Goal: Information Seeking & Learning: Learn about a topic

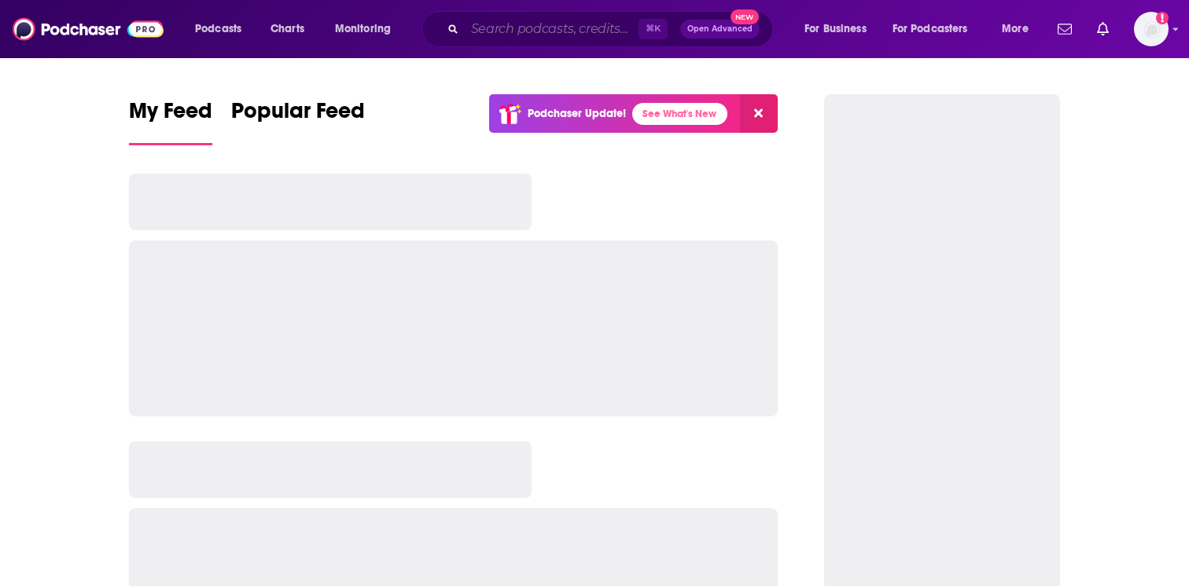
click at [505, 24] on input "Search podcasts, credits, & more..." at bounding box center [552, 29] width 174 height 25
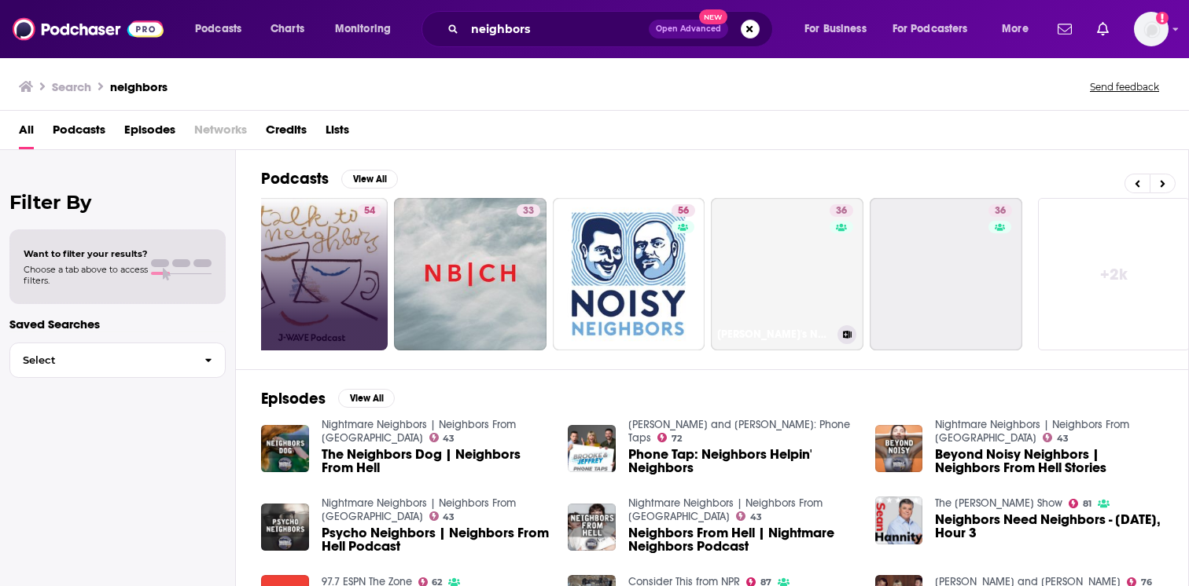
scroll to position [0, 516]
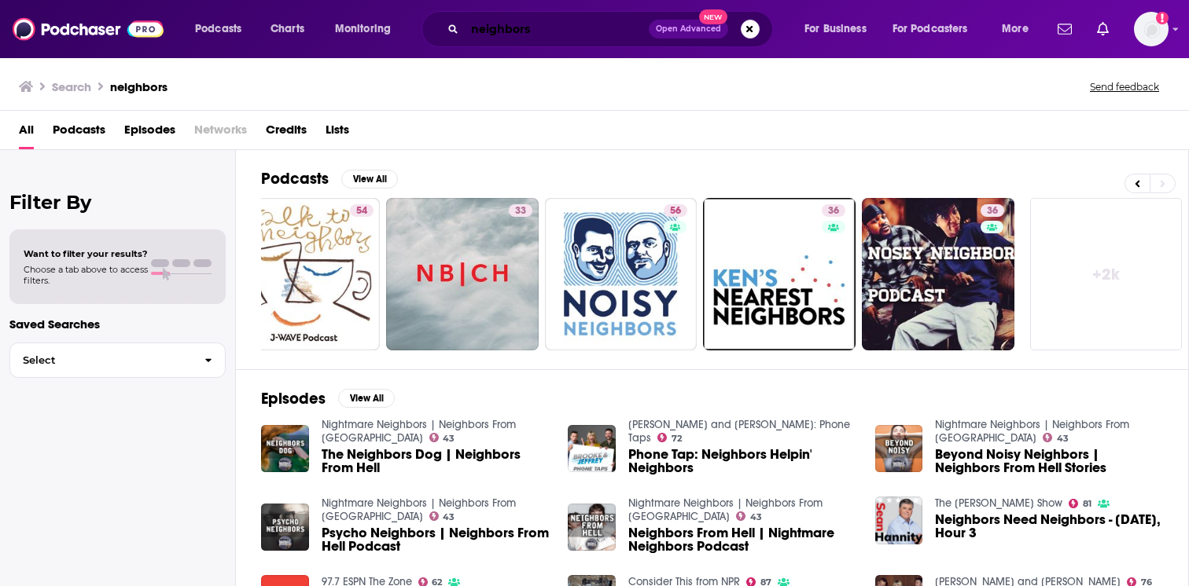
click at [579, 30] on input "neighbors" at bounding box center [557, 29] width 184 height 25
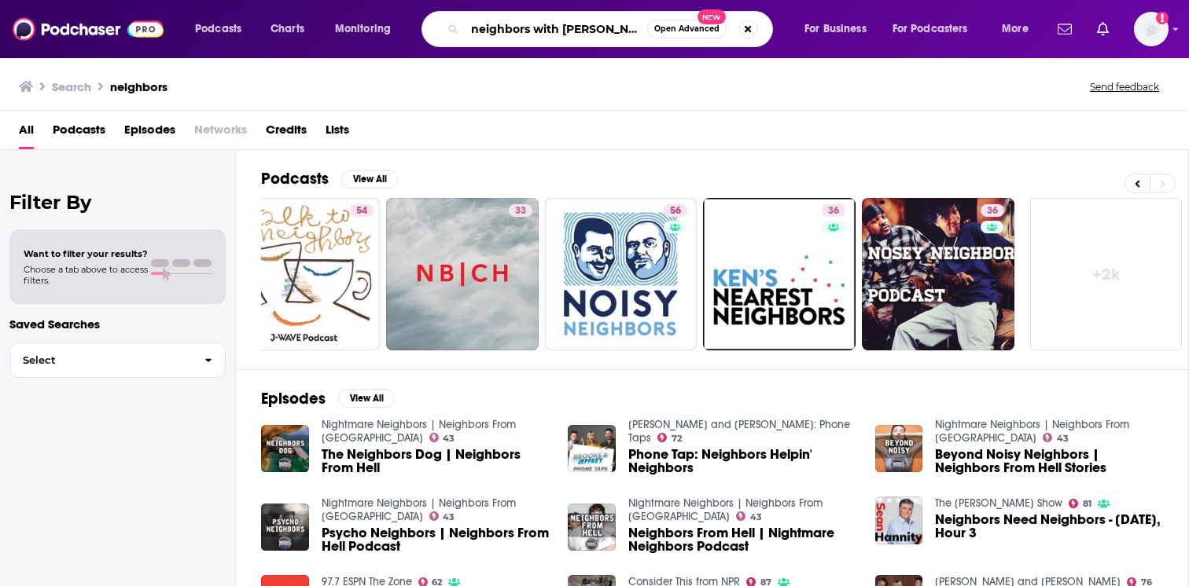
type input "neighbors with [PERSON_NAME]"
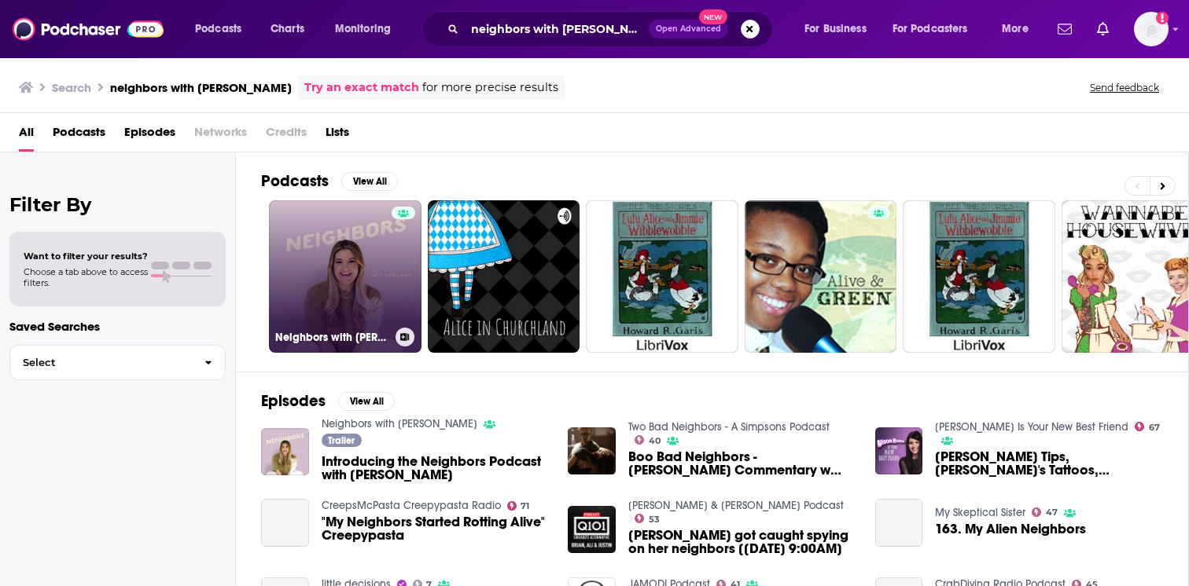
click at [344, 287] on link "Neighbors with [PERSON_NAME]" at bounding box center [345, 276] width 153 height 153
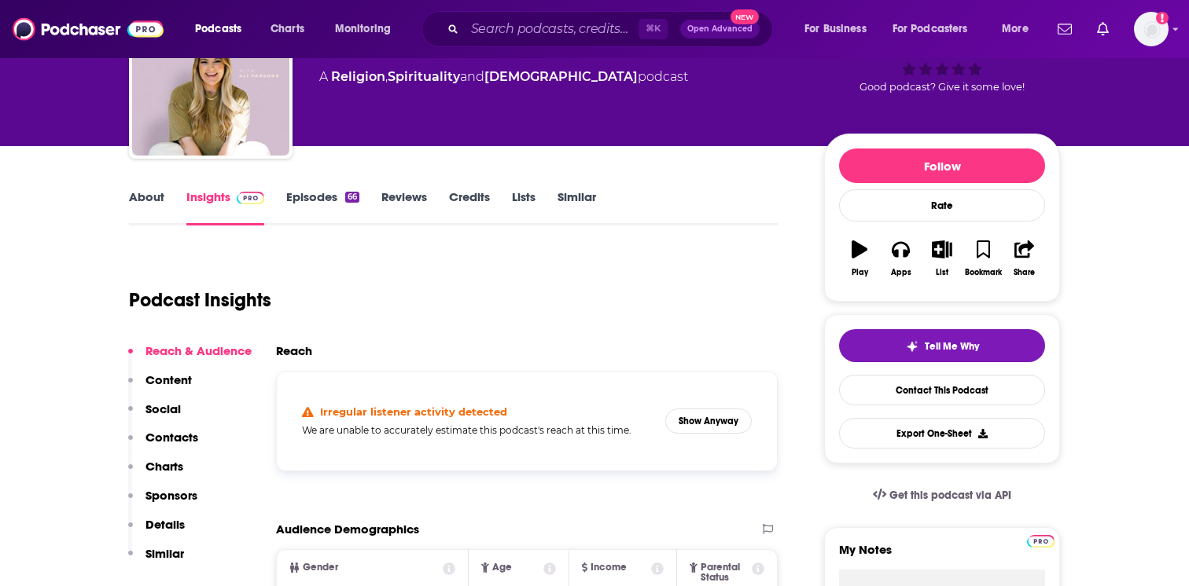
scroll to position [119, 0]
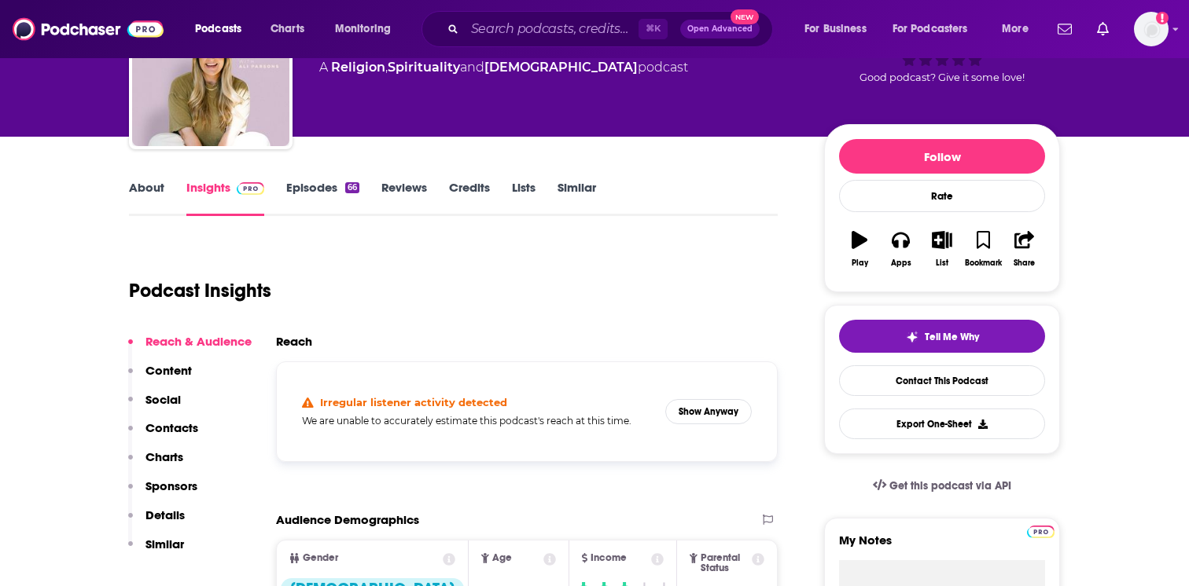
click at [517, 424] on h5 "We are unable to accurately estimate this podcast's reach at this time." at bounding box center [477, 421] width 351 height 12
click at [741, 398] on div "Irregular listener activity detected We are unable to accurately estimate this …" at bounding box center [526, 412] width 475 height 74
click at [730, 406] on button "Show Anyway" at bounding box center [708, 411] width 86 height 25
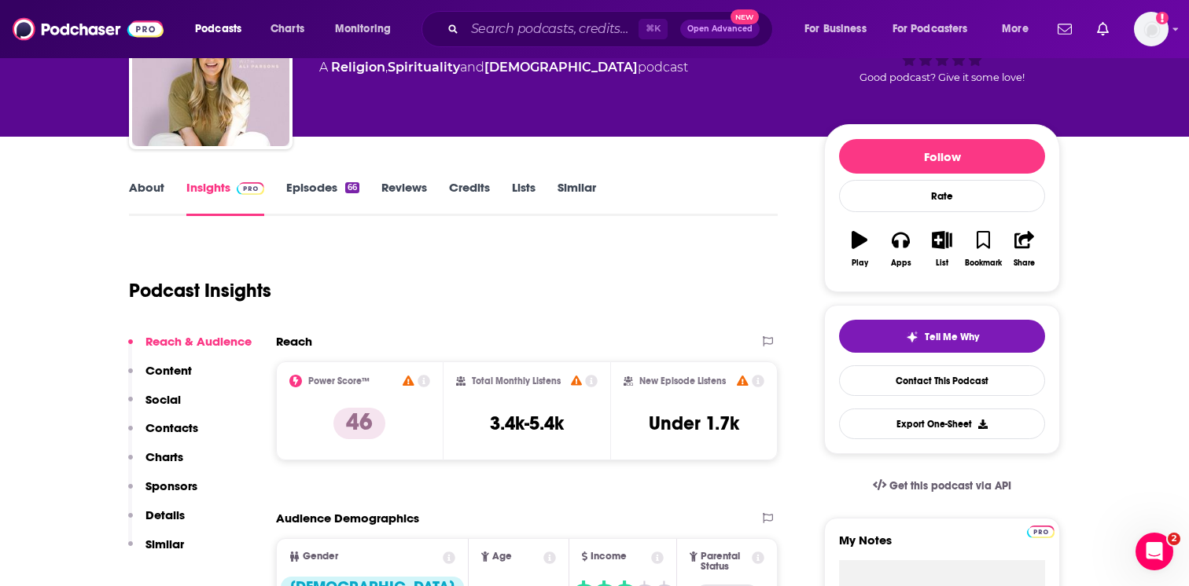
scroll to position [0, 0]
